Goal: Register for event/course: Register for event/course

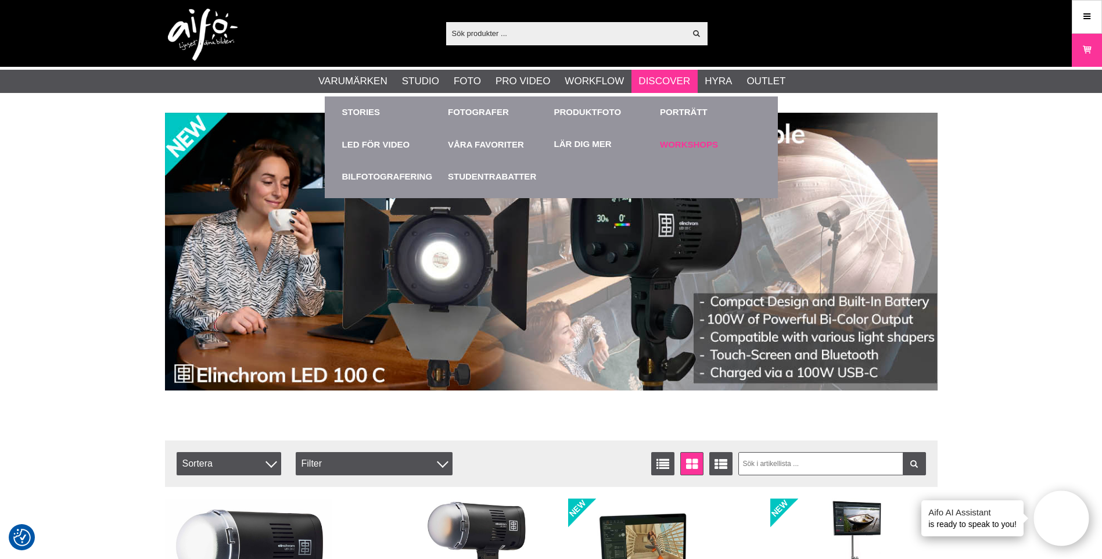
click at [691, 141] on link "Workshops" at bounding box center [710, 144] width 101 height 32
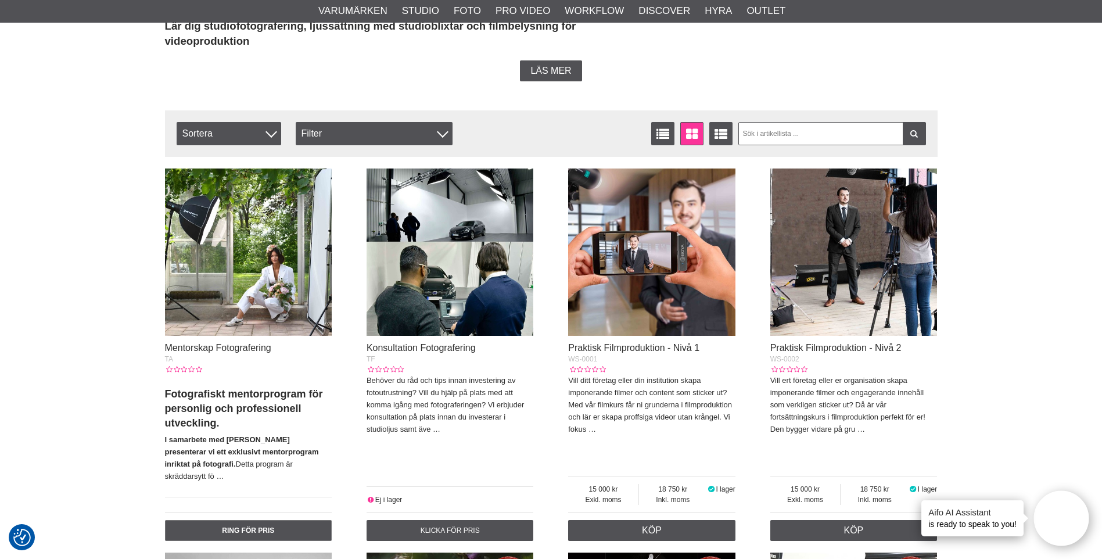
scroll to position [349, 0]
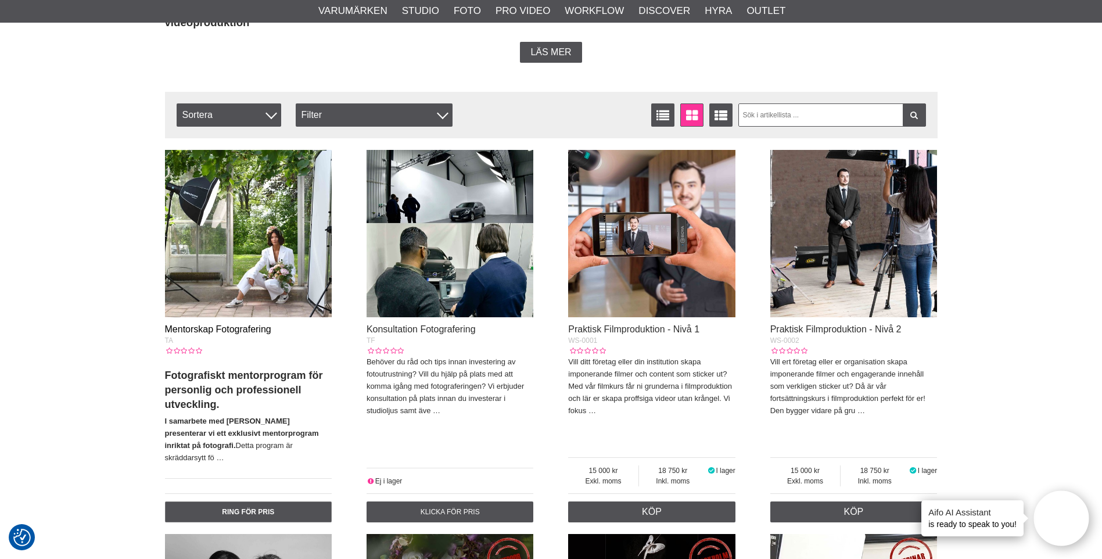
click at [209, 324] on link "Mentorskap Fotografering" at bounding box center [218, 329] width 106 height 10
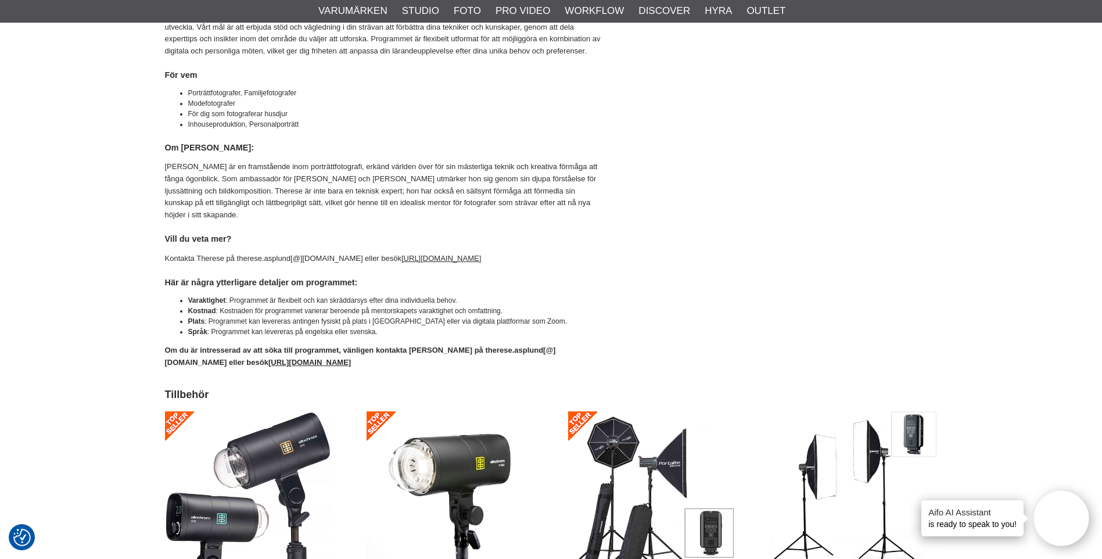
scroll to position [349, 0]
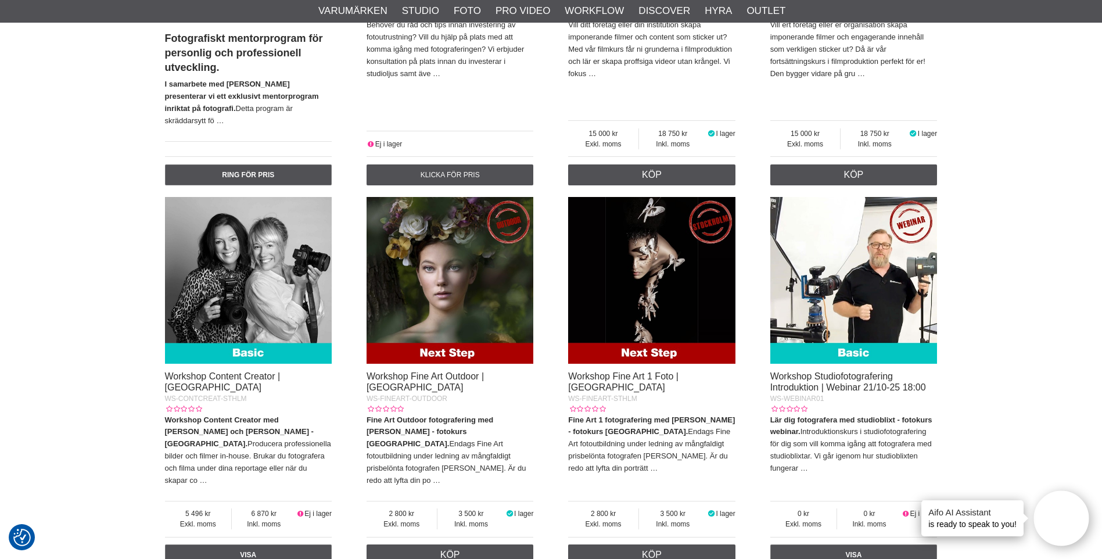
scroll to position [697, 0]
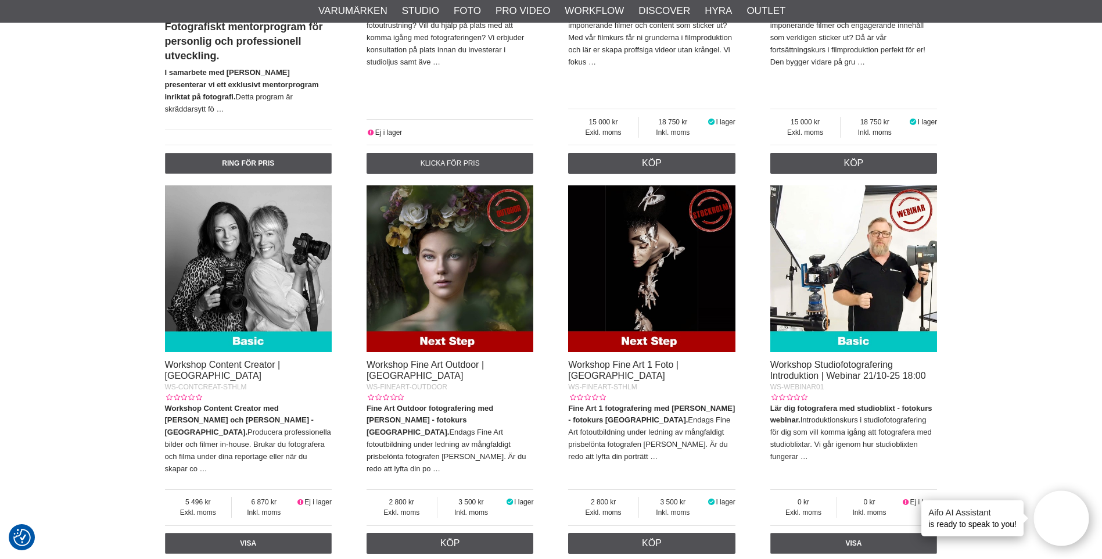
click at [446, 325] on img at bounding box center [450, 268] width 167 height 167
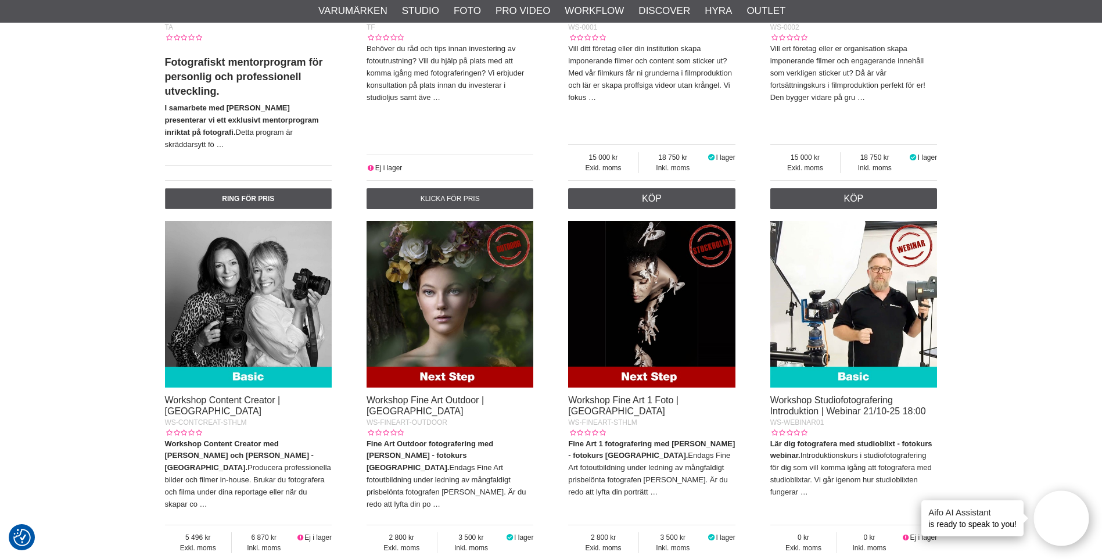
scroll to position [639, 0]
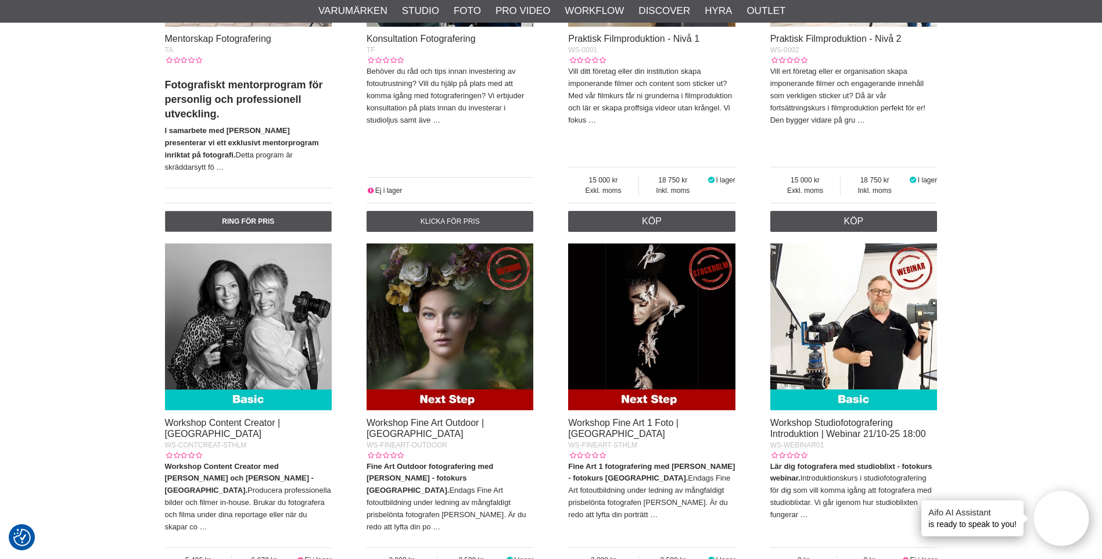
click at [647, 381] on img at bounding box center [651, 326] width 167 height 167
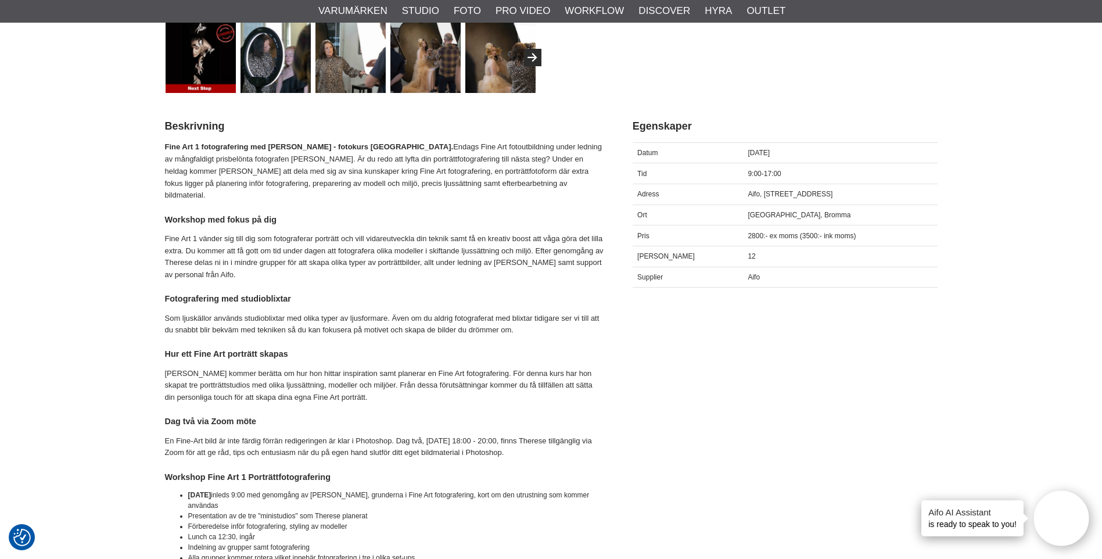
scroll to position [465, 0]
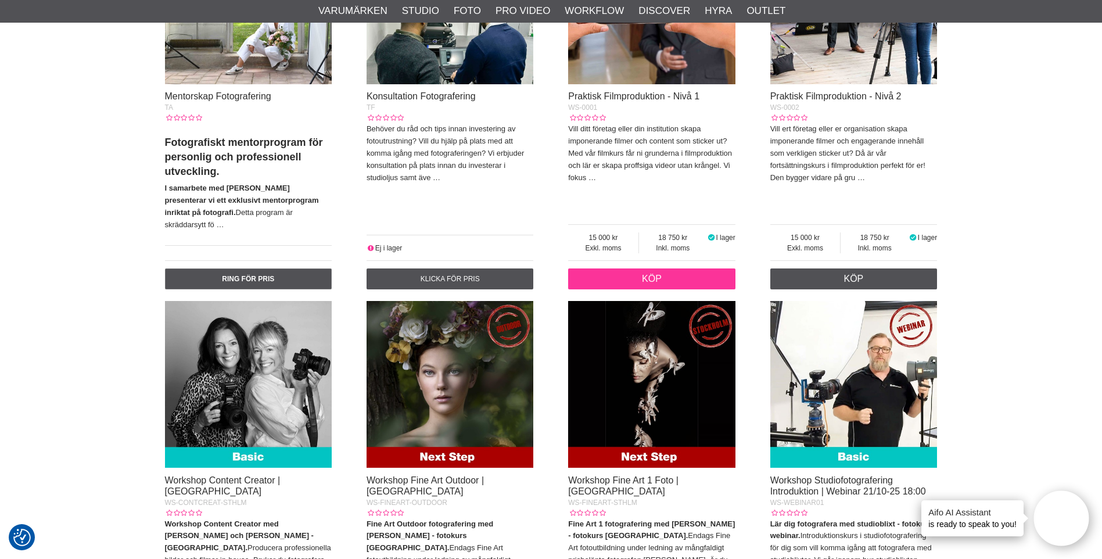
scroll to position [572, 0]
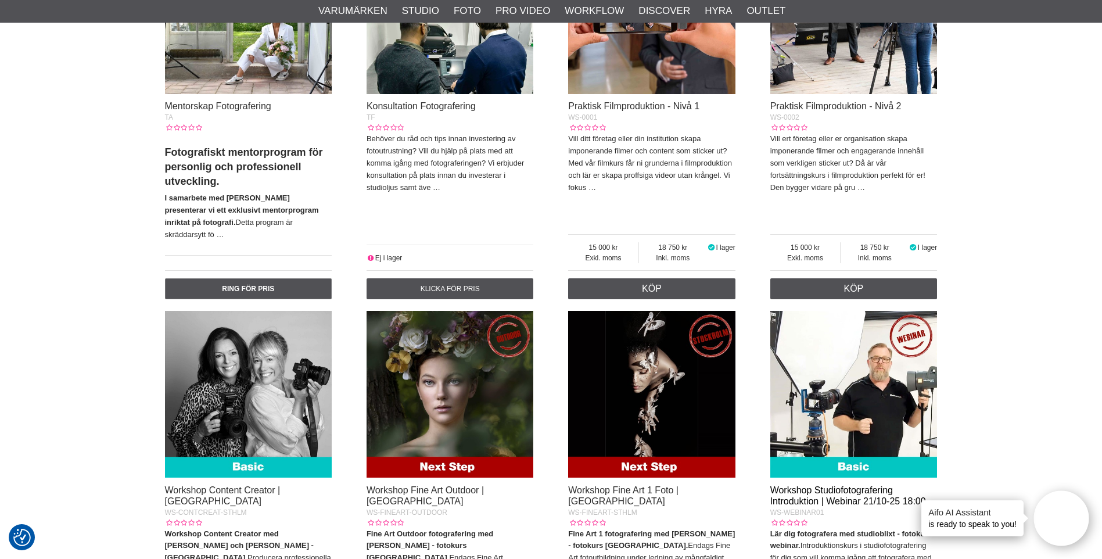
click at [832, 485] on link "Workshop Studiofotografering Introduktion | Webinar 21/10-25 18:00" at bounding box center [849, 495] width 156 height 21
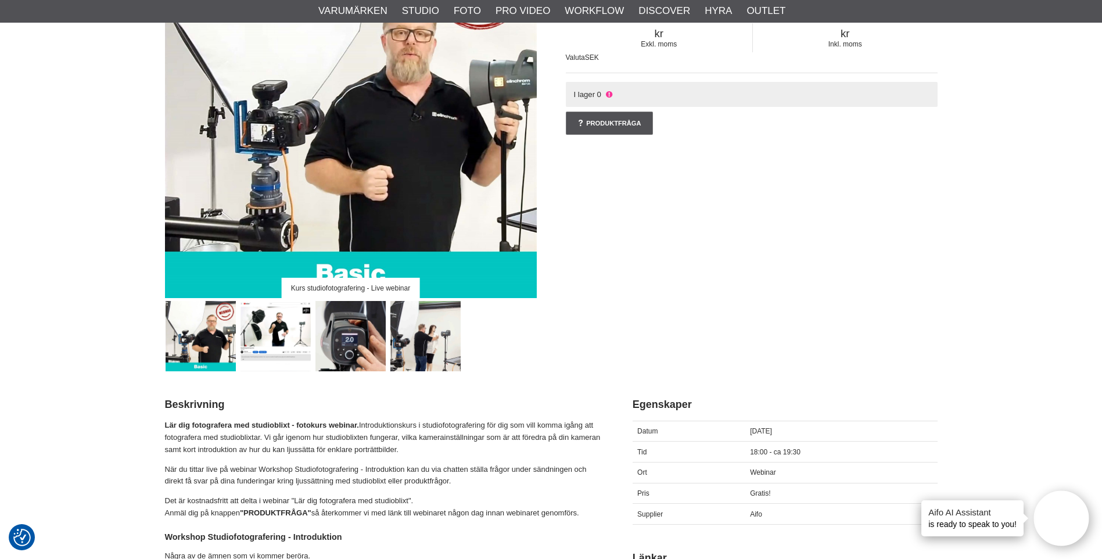
scroll to position [174, 0]
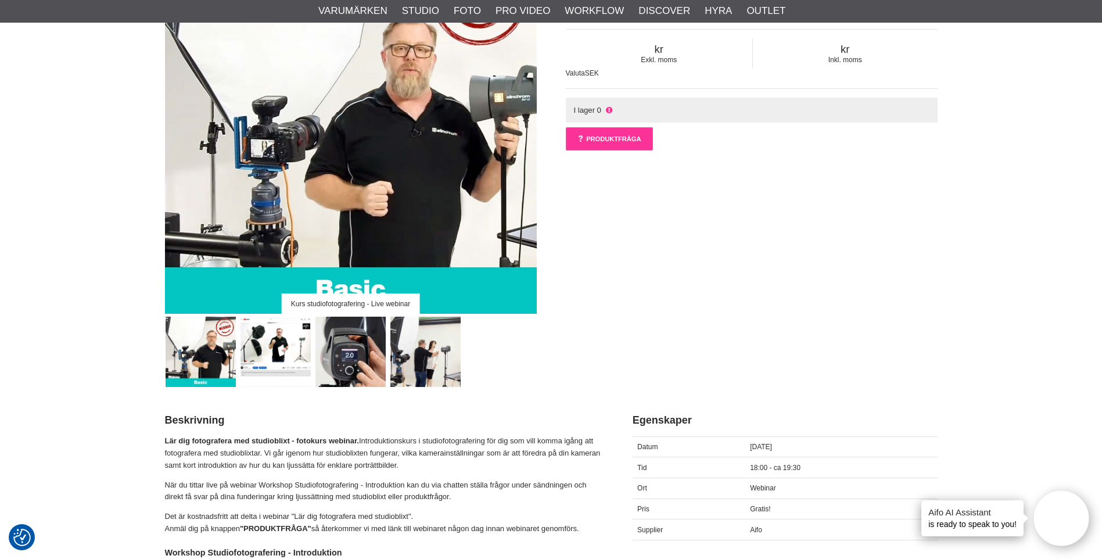
click at [615, 132] on link "Produktfråga" at bounding box center [609, 138] width 87 height 23
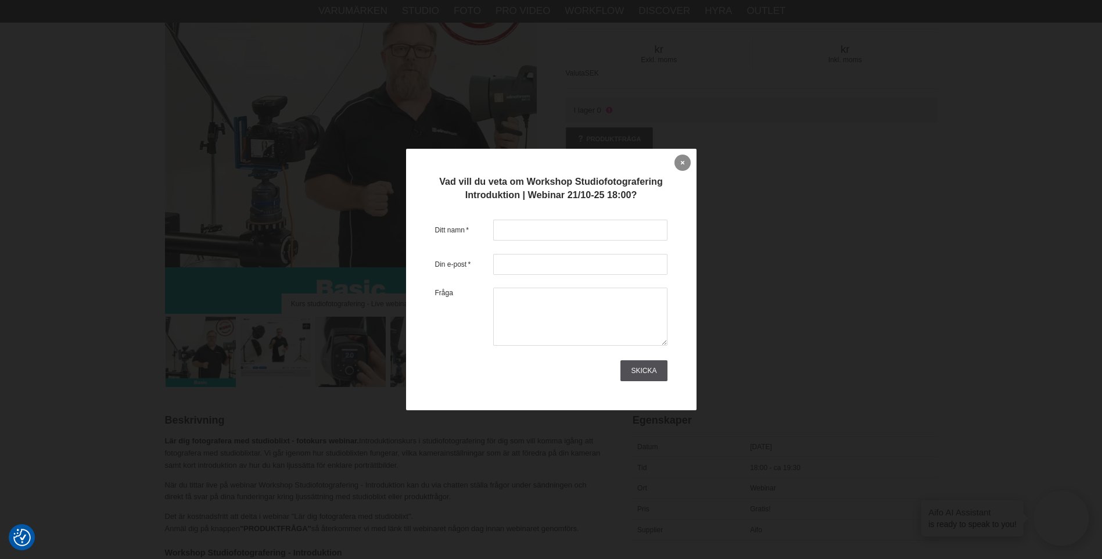
click at [680, 157] on link at bounding box center [683, 163] width 16 height 16
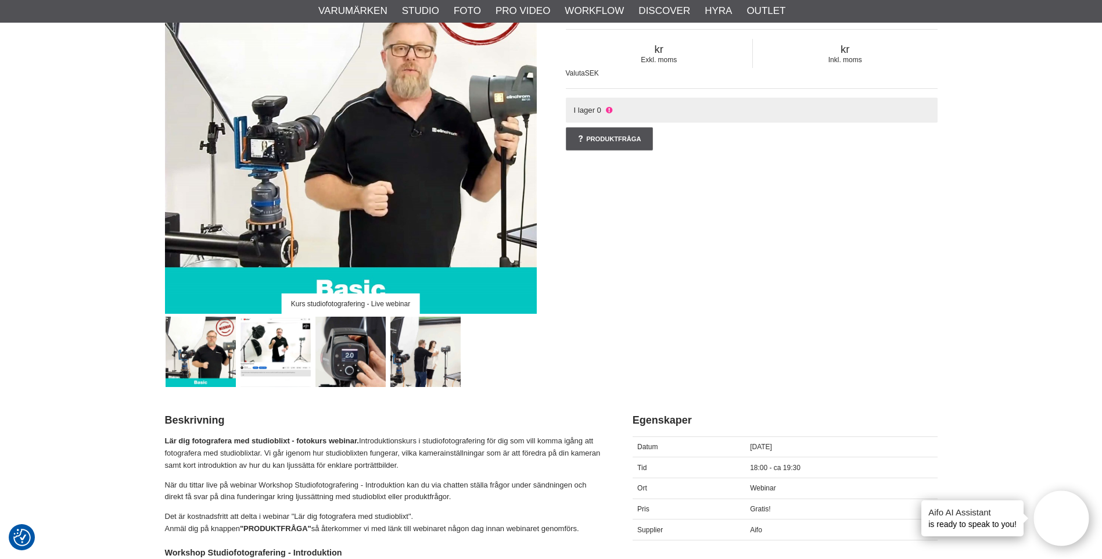
scroll to position [0, 0]
